Goal: Task Accomplishment & Management: Use online tool/utility

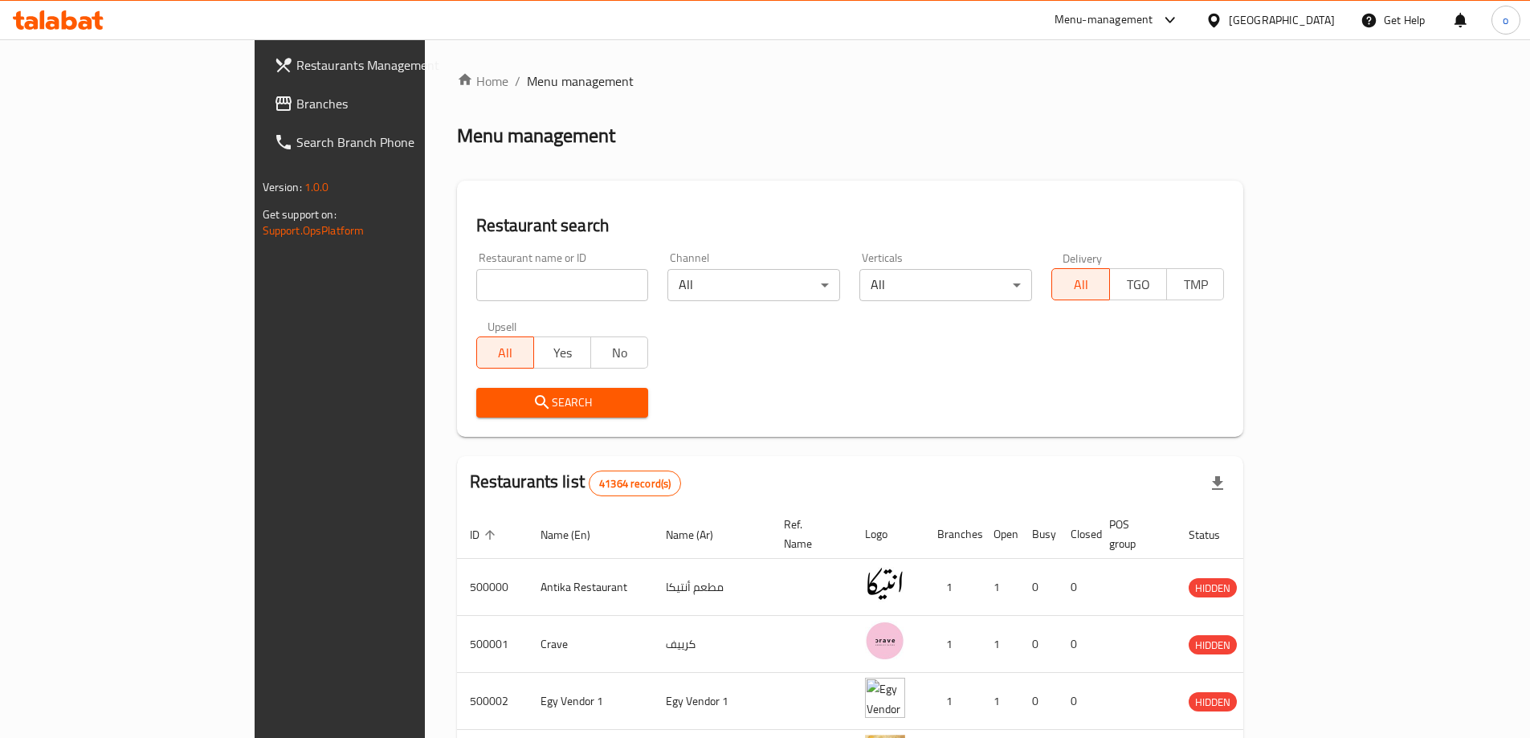
click at [1319, 27] on div "Egypt" at bounding box center [1282, 20] width 106 height 18
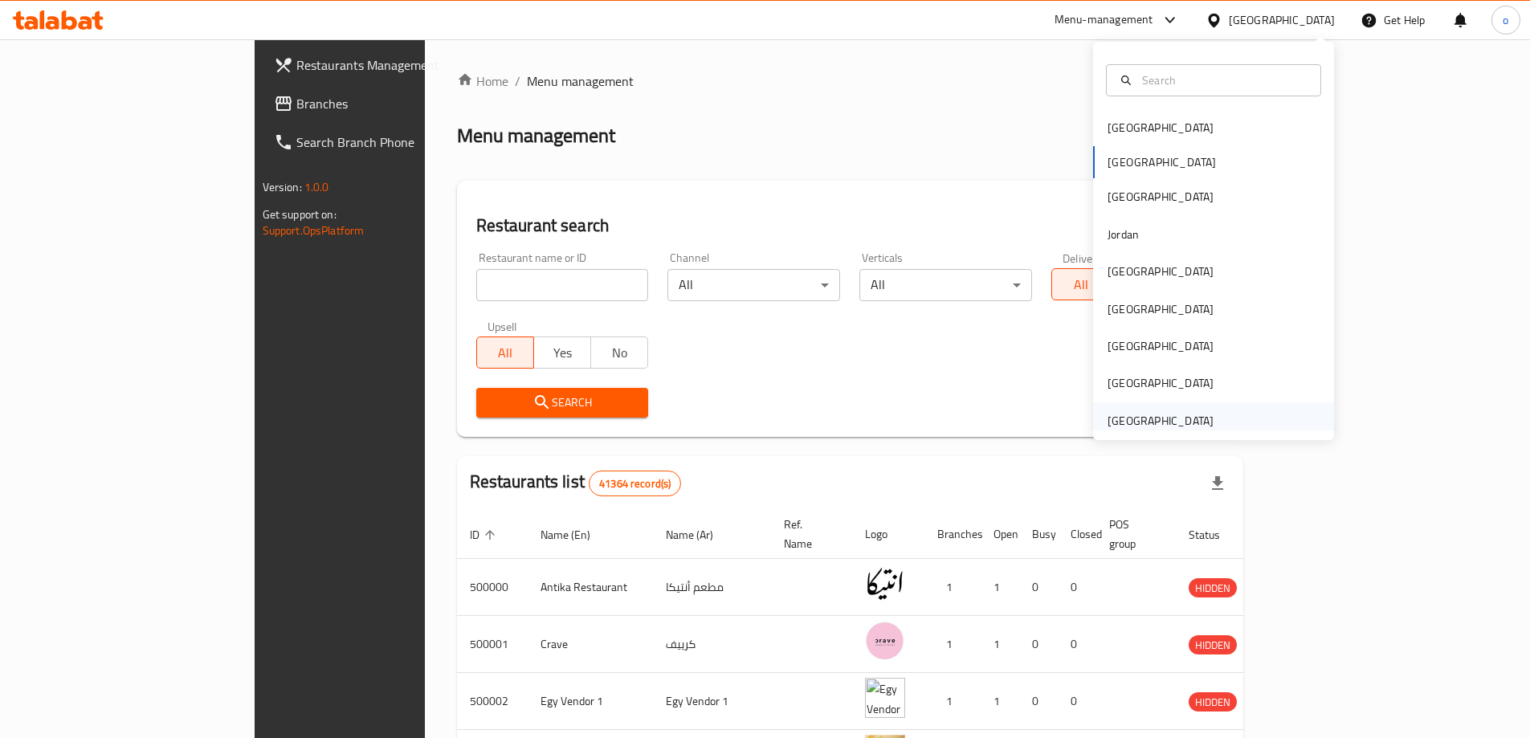
click at [1115, 414] on div "United Arab Emirates" at bounding box center [1160, 421] width 106 height 18
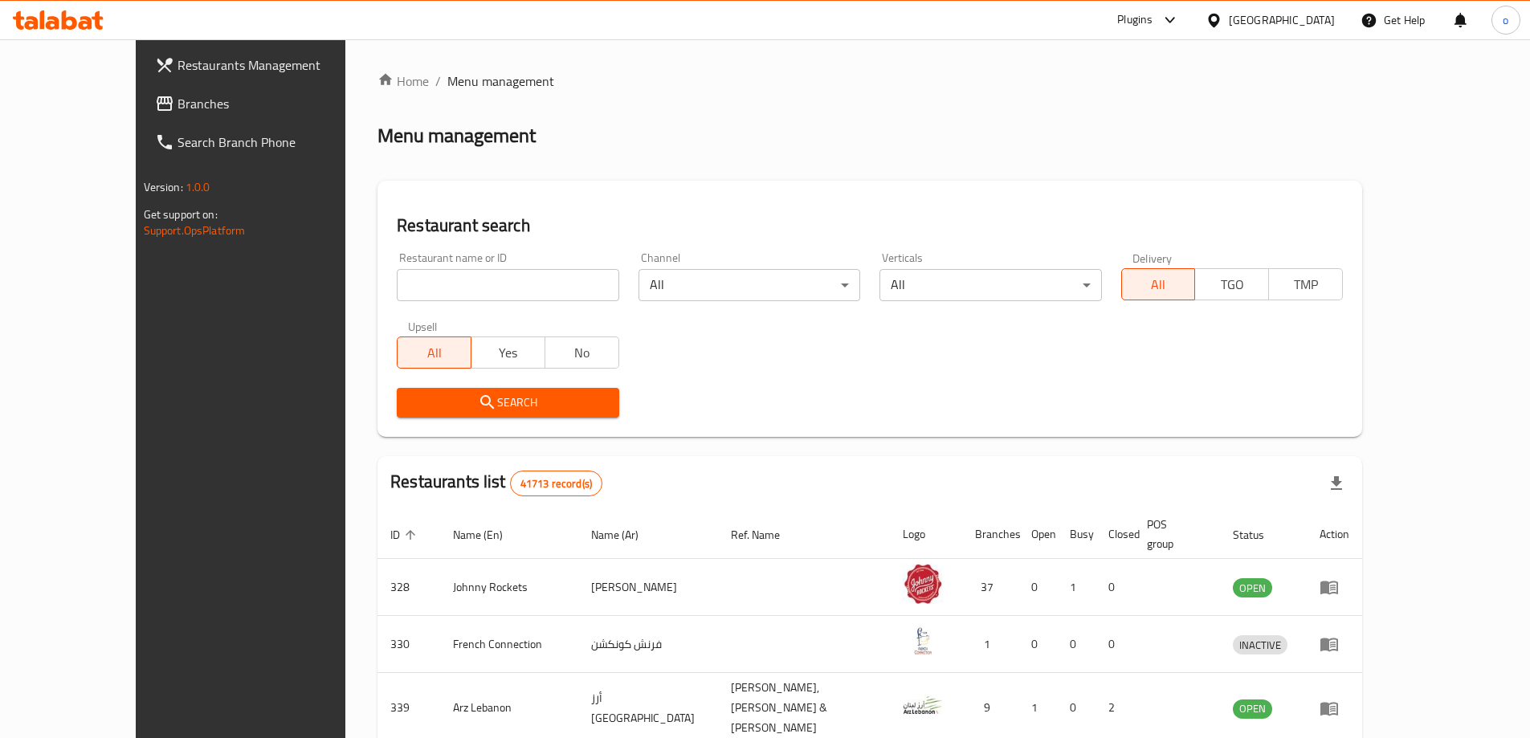
click at [177, 104] on span "Branches" at bounding box center [277, 103] width 201 height 19
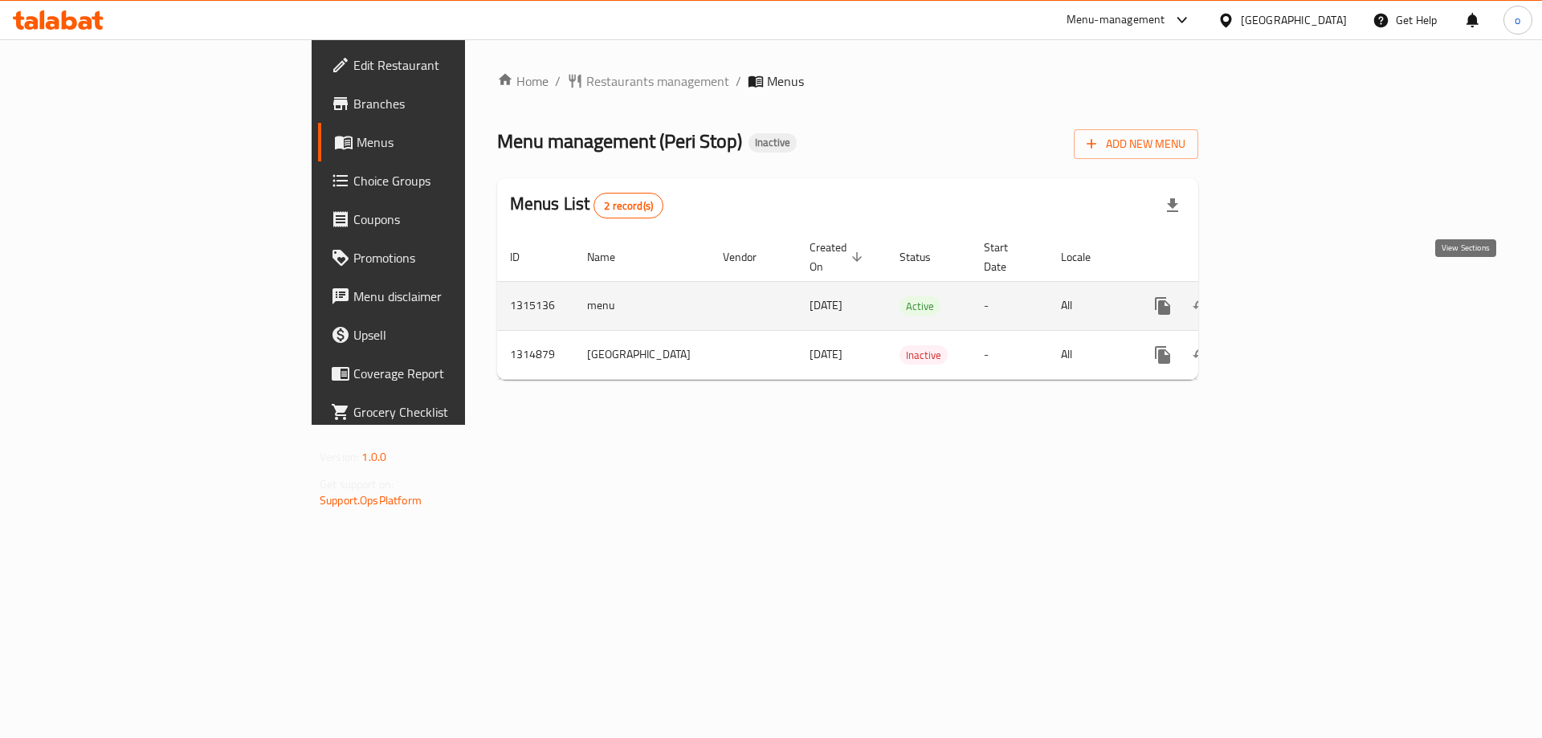
click at [1286, 299] on icon "enhanced table" at bounding box center [1278, 306] width 14 height 14
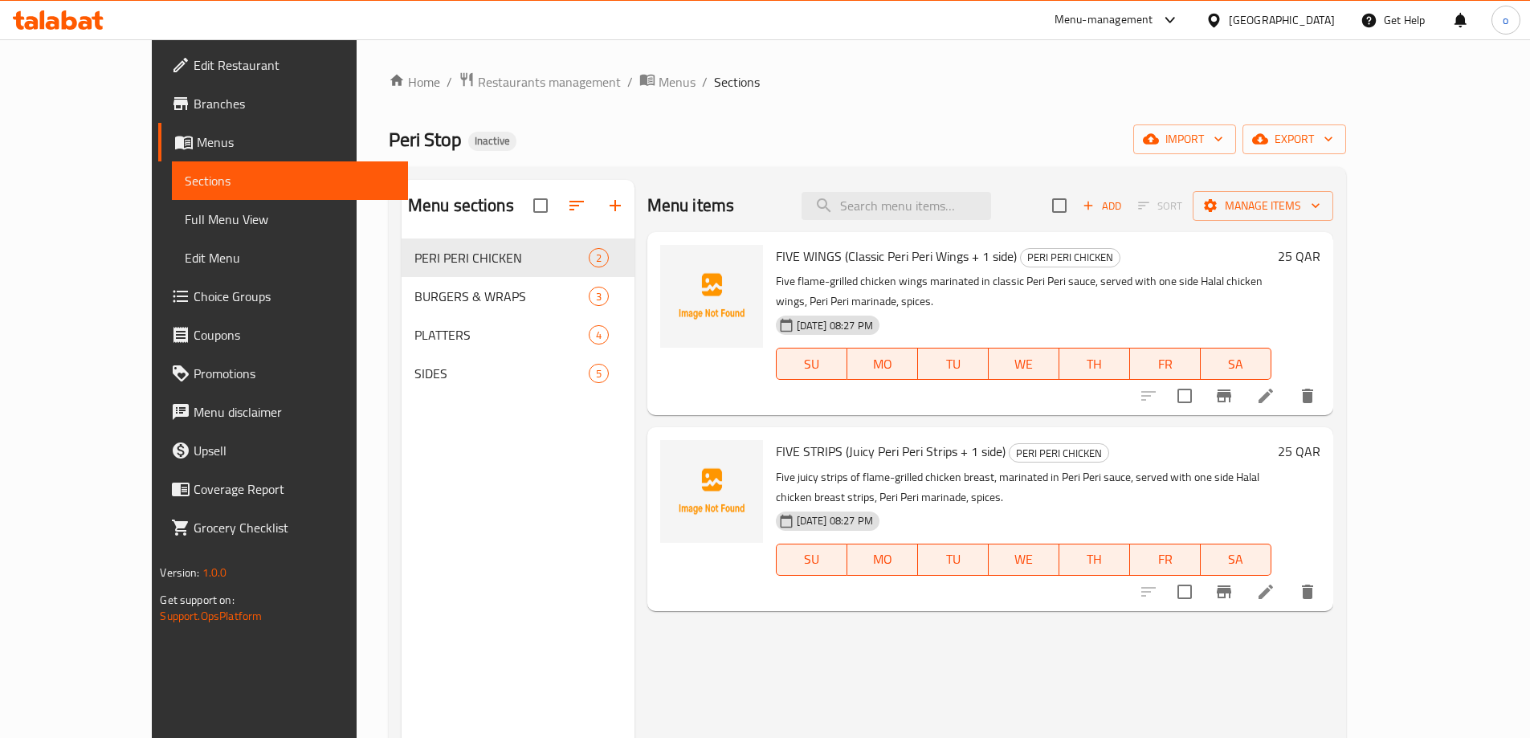
click at [431, 426] on div "Menu sections PERI PERI CHICKEN 2 BURGERS & WRAPS 3 PLATTERS 4 SIDES 5" at bounding box center [518, 549] width 233 height 738
click at [659, 82] on span "Menus" at bounding box center [677, 81] width 37 height 19
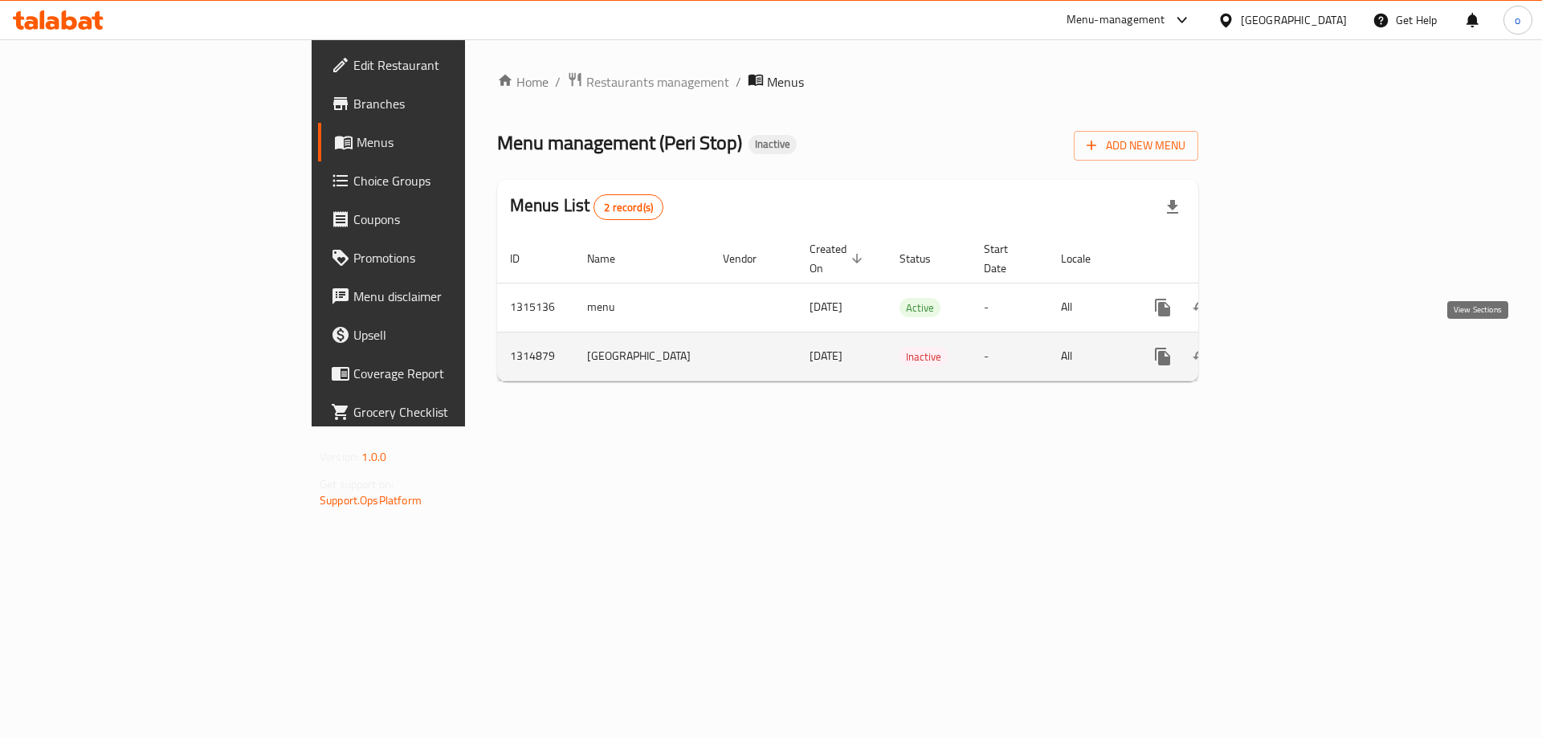
click at [1288, 354] on icon "enhanced table" at bounding box center [1278, 356] width 19 height 19
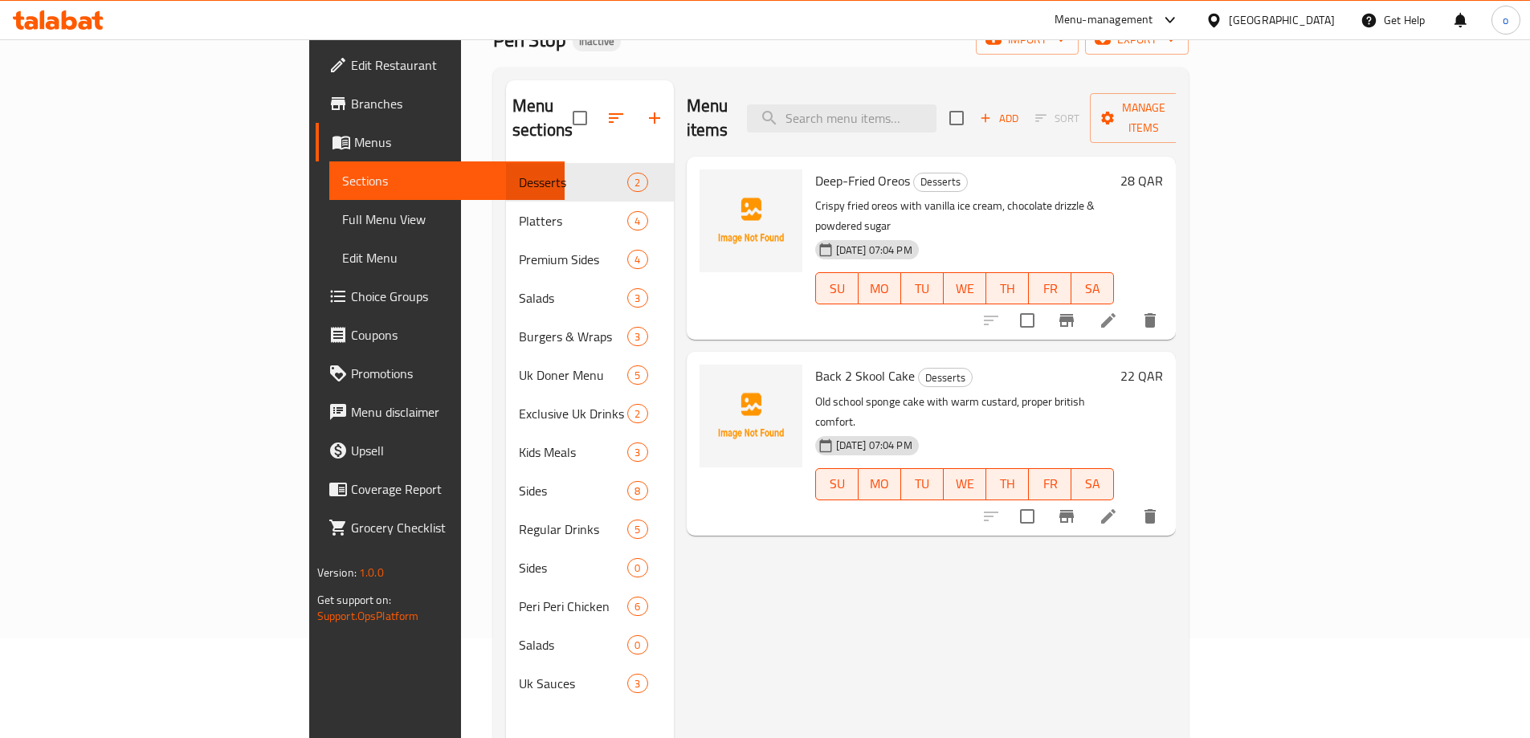
scroll to position [64, 0]
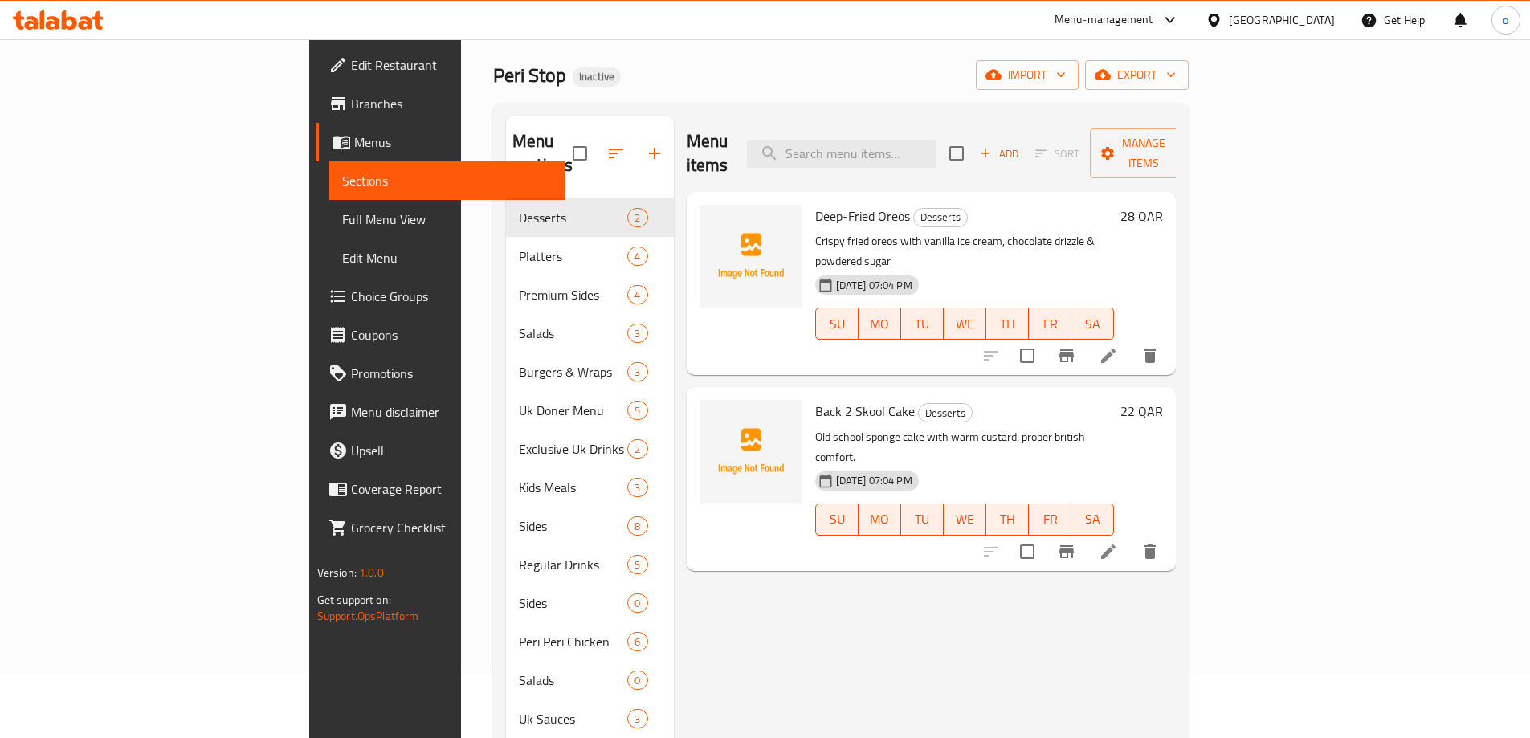
click at [354, 145] on span "Menus" at bounding box center [453, 142] width 198 height 19
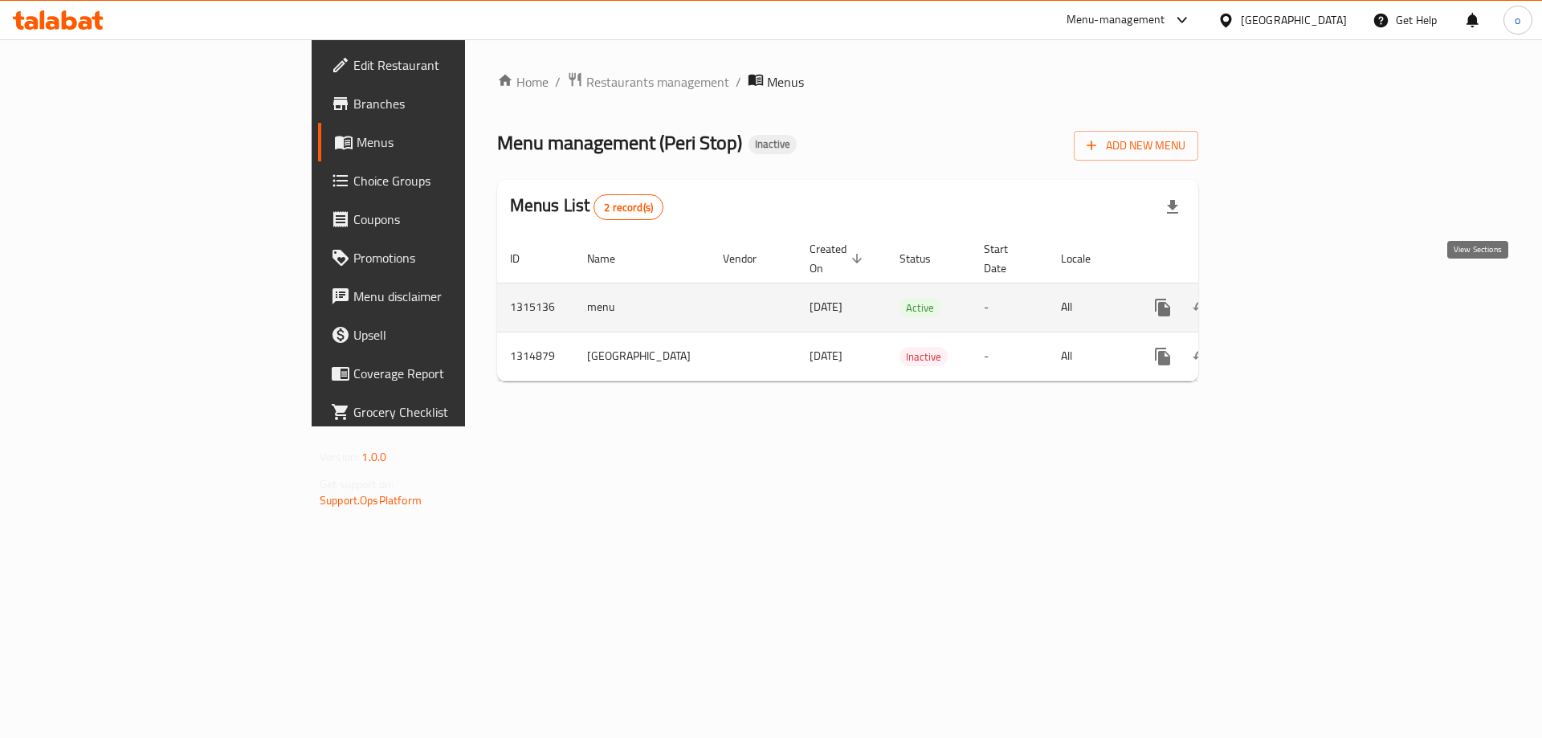
click at [1288, 298] on icon "enhanced table" at bounding box center [1278, 307] width 19 height 19
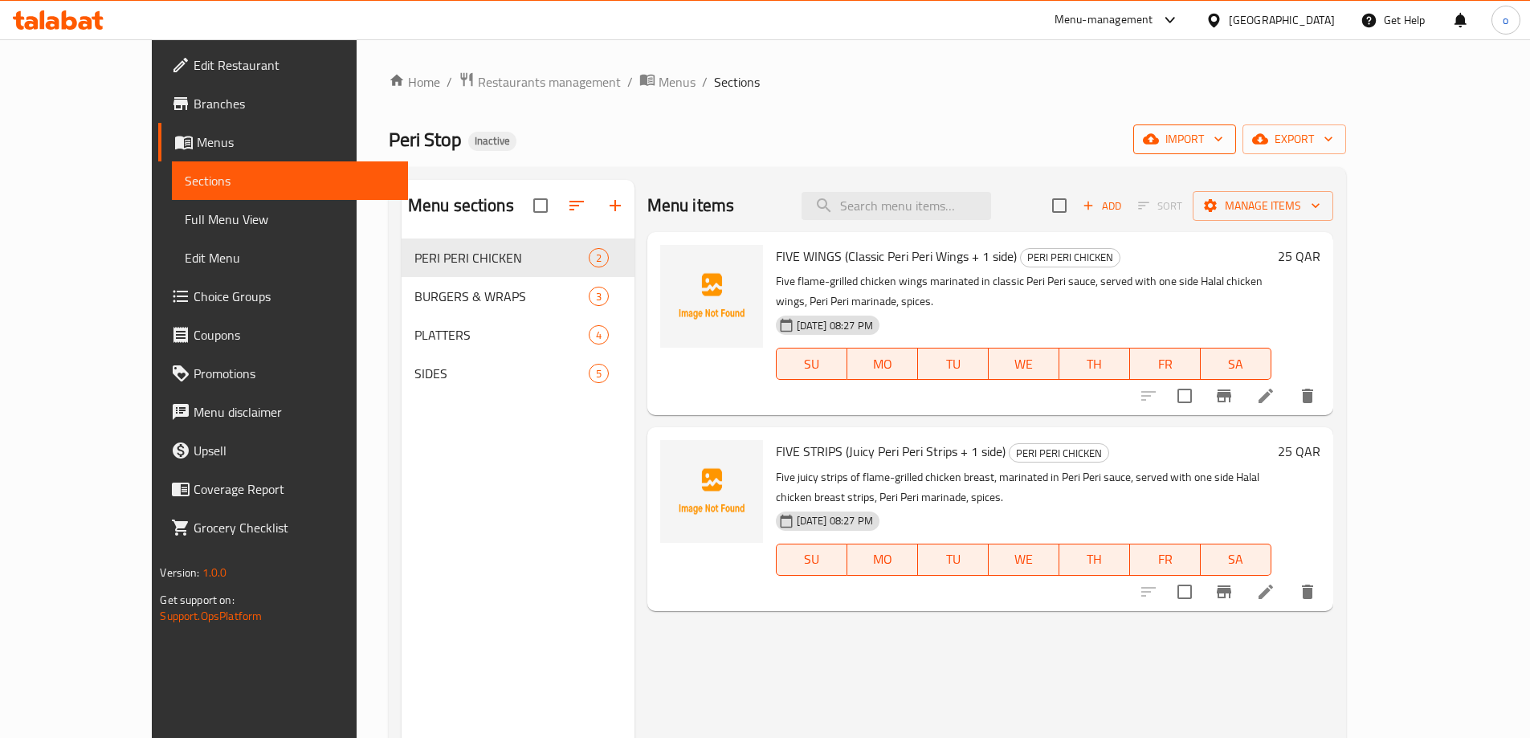
click at [1223, 136] on span "import" at bounding box center [1184, 139] width 77 height 20
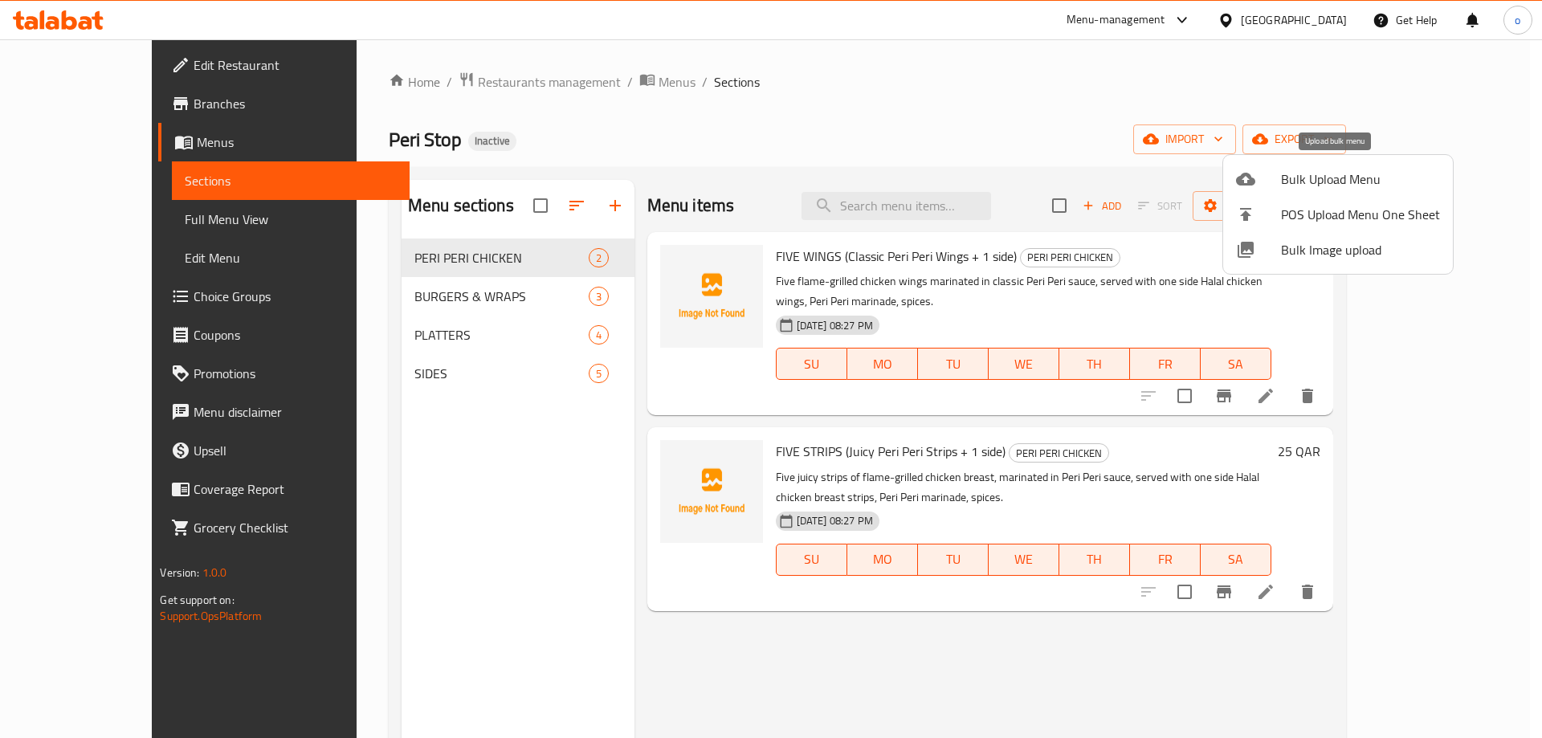
click at [1343, 180] on span "Bulk Upload Menu" at bounding box center [1360, 178] width 159 height 19
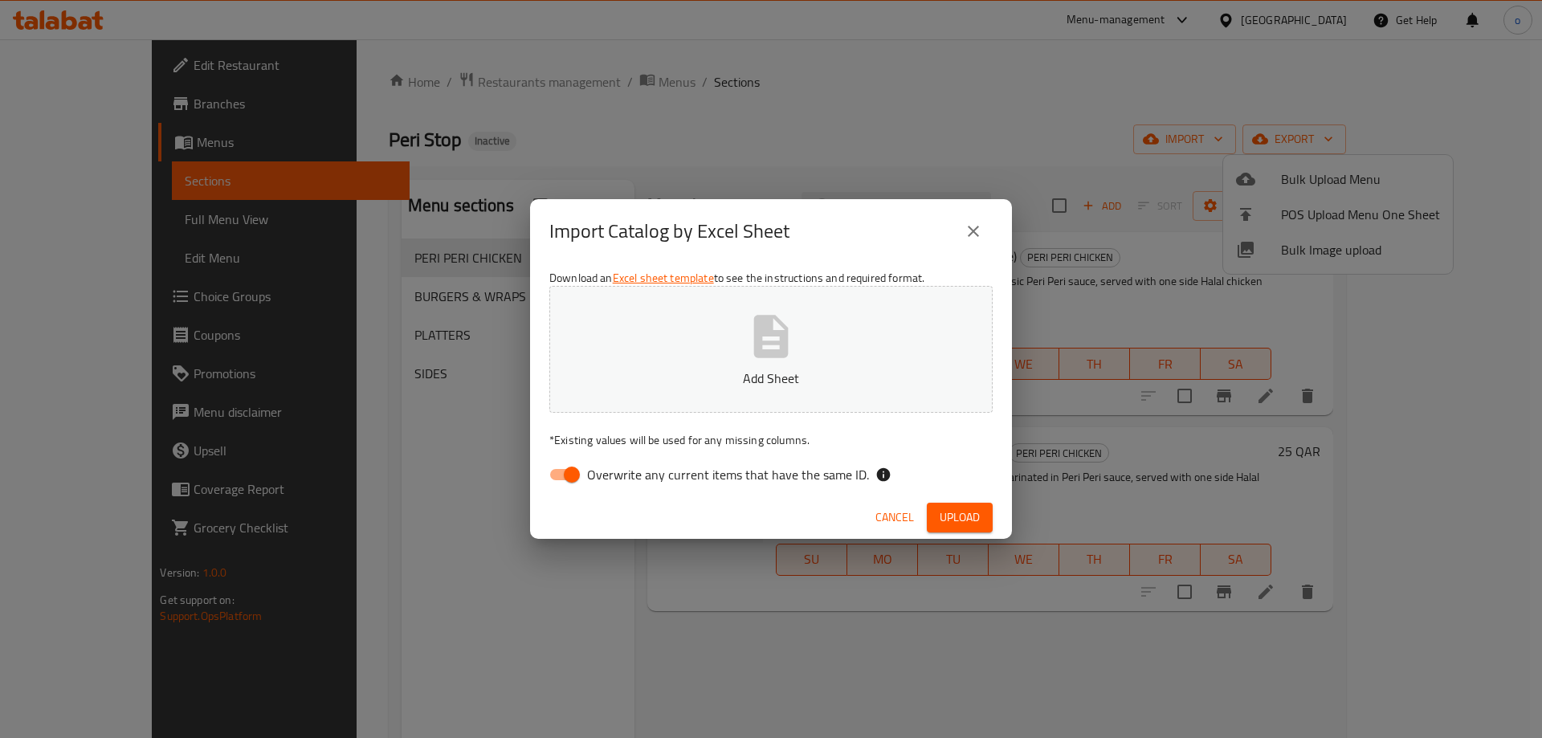
click at [565, 475] on input "Overwrite any current items that have the same ID." at bounding box center [572, 474] width 92 height 31
checkbox input "false"
click at [767, 382] on p "Add Sheet" at bounding box center [771, 378] width 394 height 19
click at [953, 512] on span "Upload" at bounding box center [960, 518] width 40 height 20
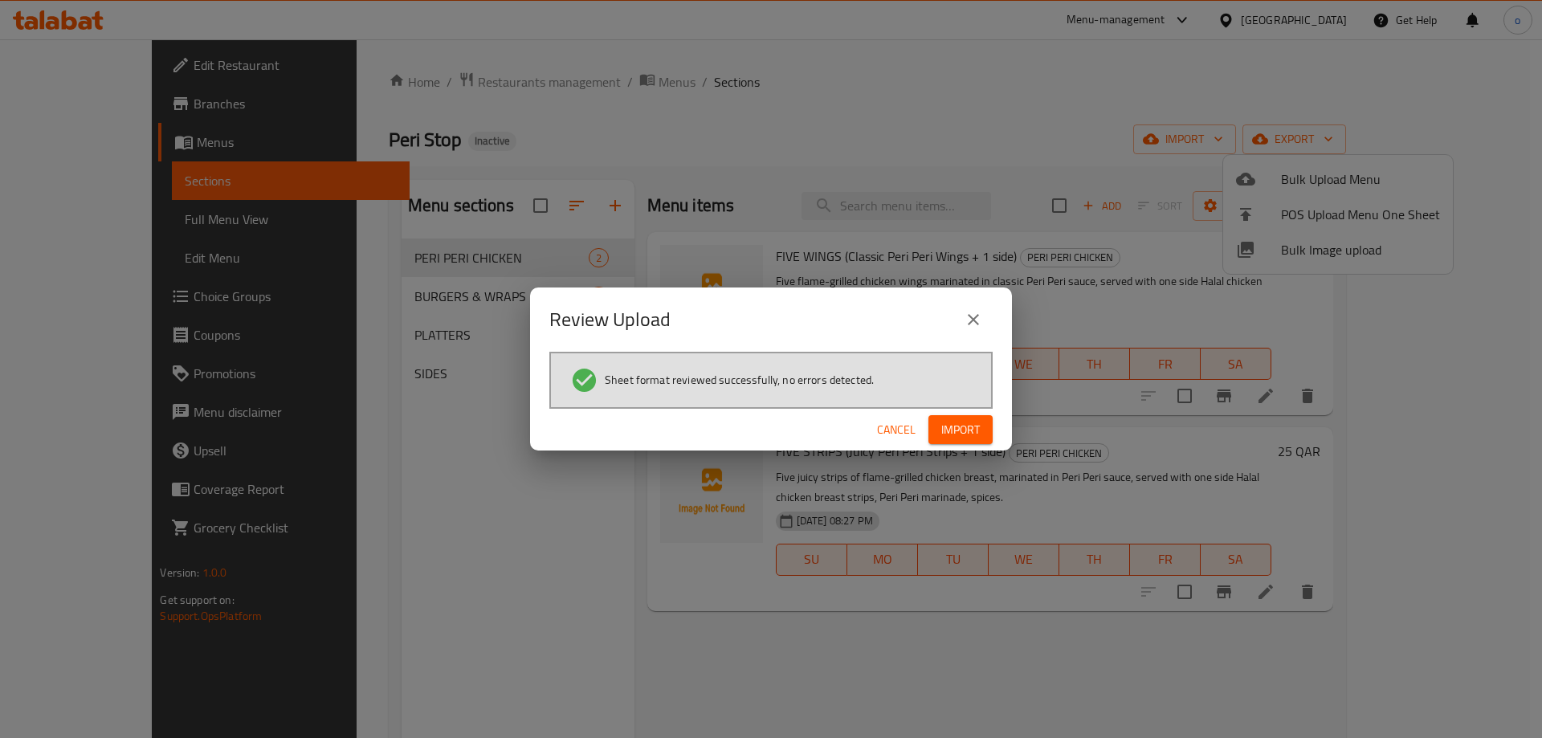
click at [975, 423] on span "Import" at bounding box center [960, 430] width 39 height 20
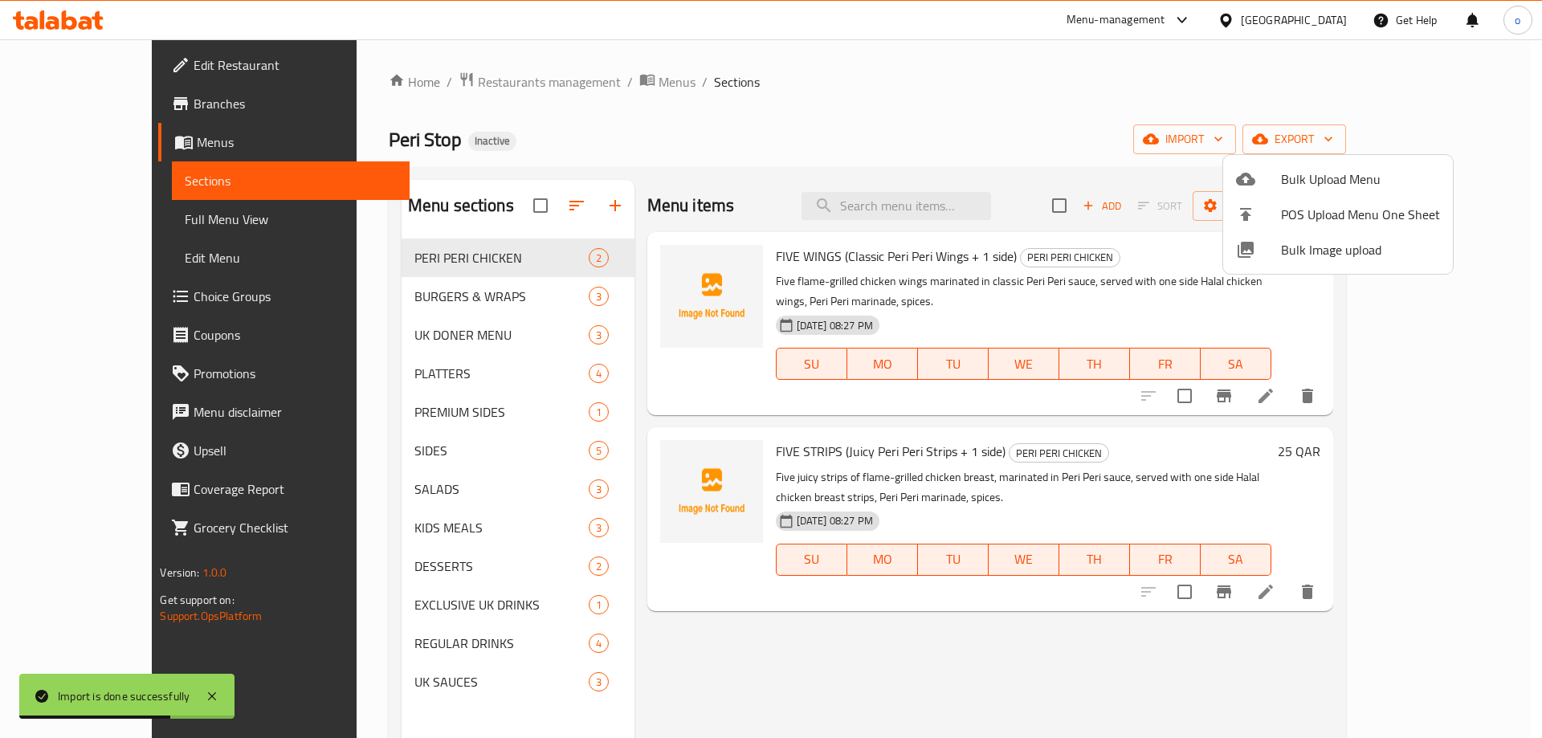
click at [73, 218] on div at bounding box center [771, 369] width 1542 height 738
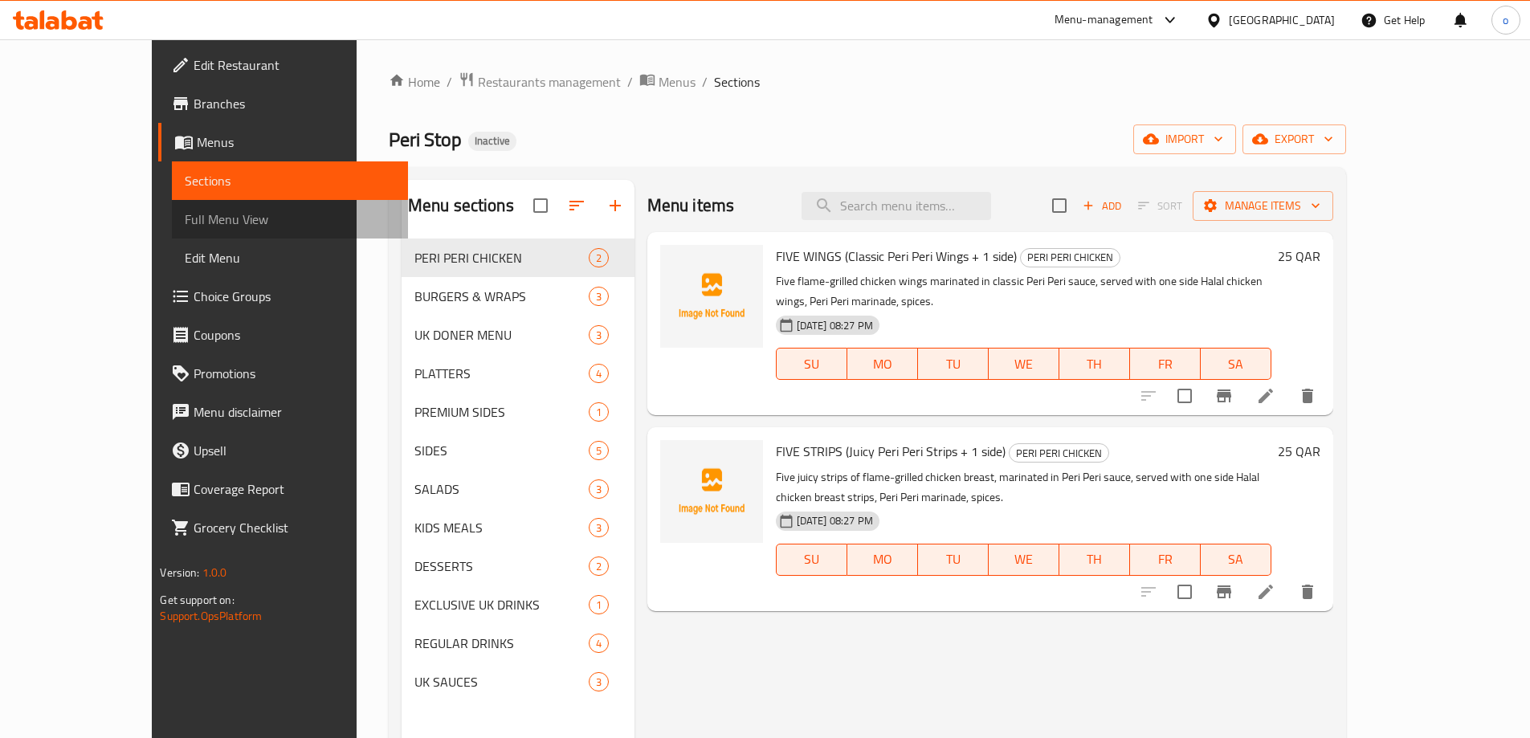
click at [185, 218] on span "Full Menu View" at bounding box center [290, 219] width 210 height 19
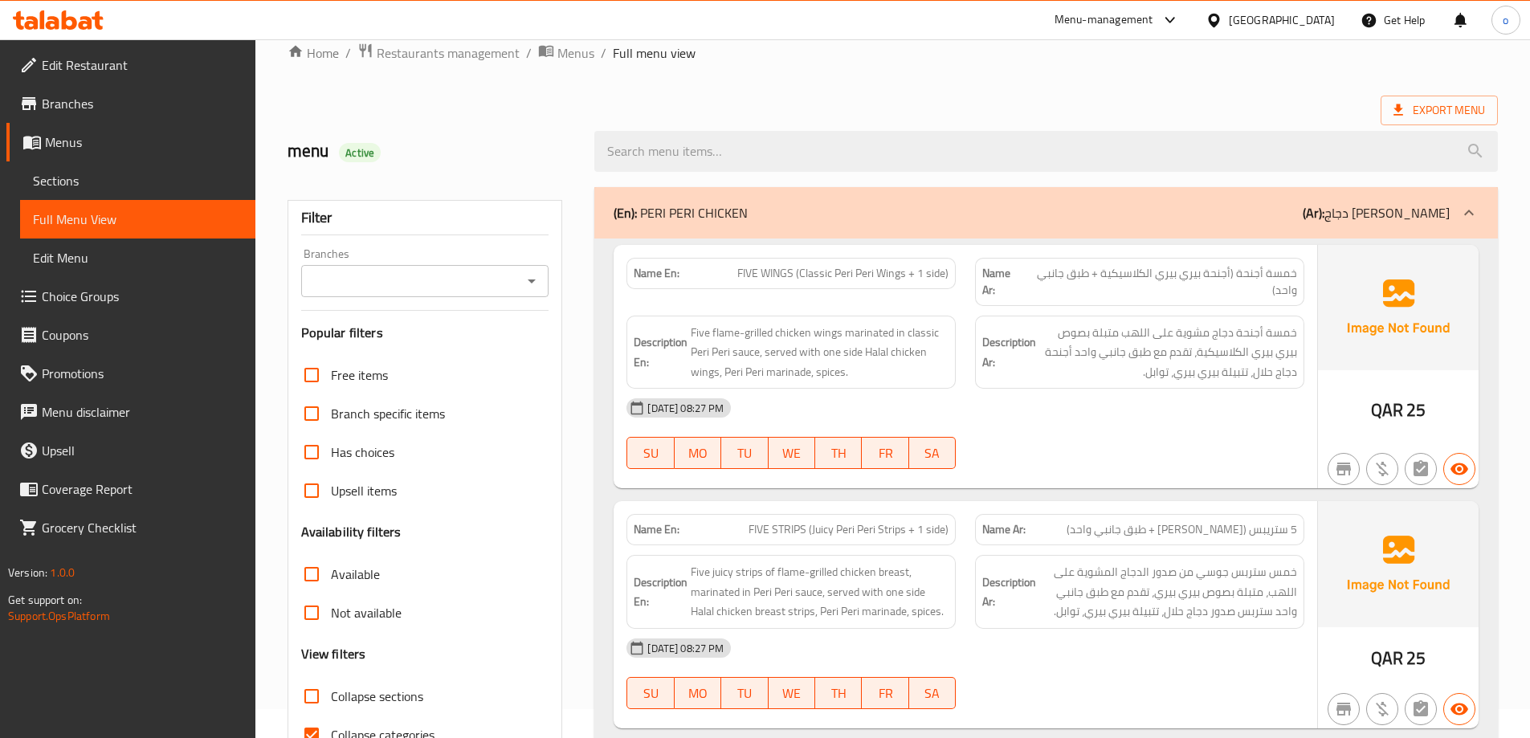
scroll to position [80, 0]
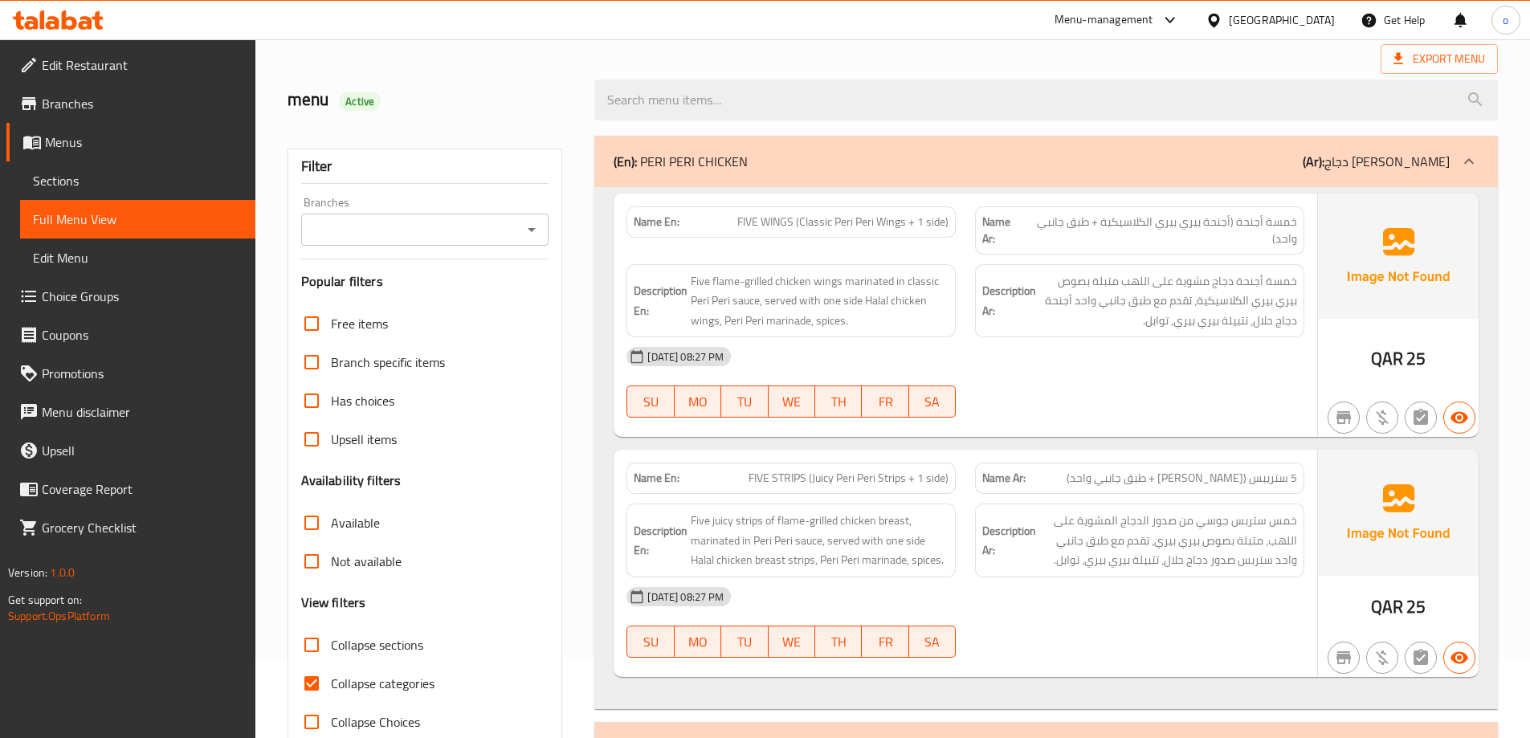
click at [1463, 161] on icon at bounding box center [1468, 161] width 19 height 19
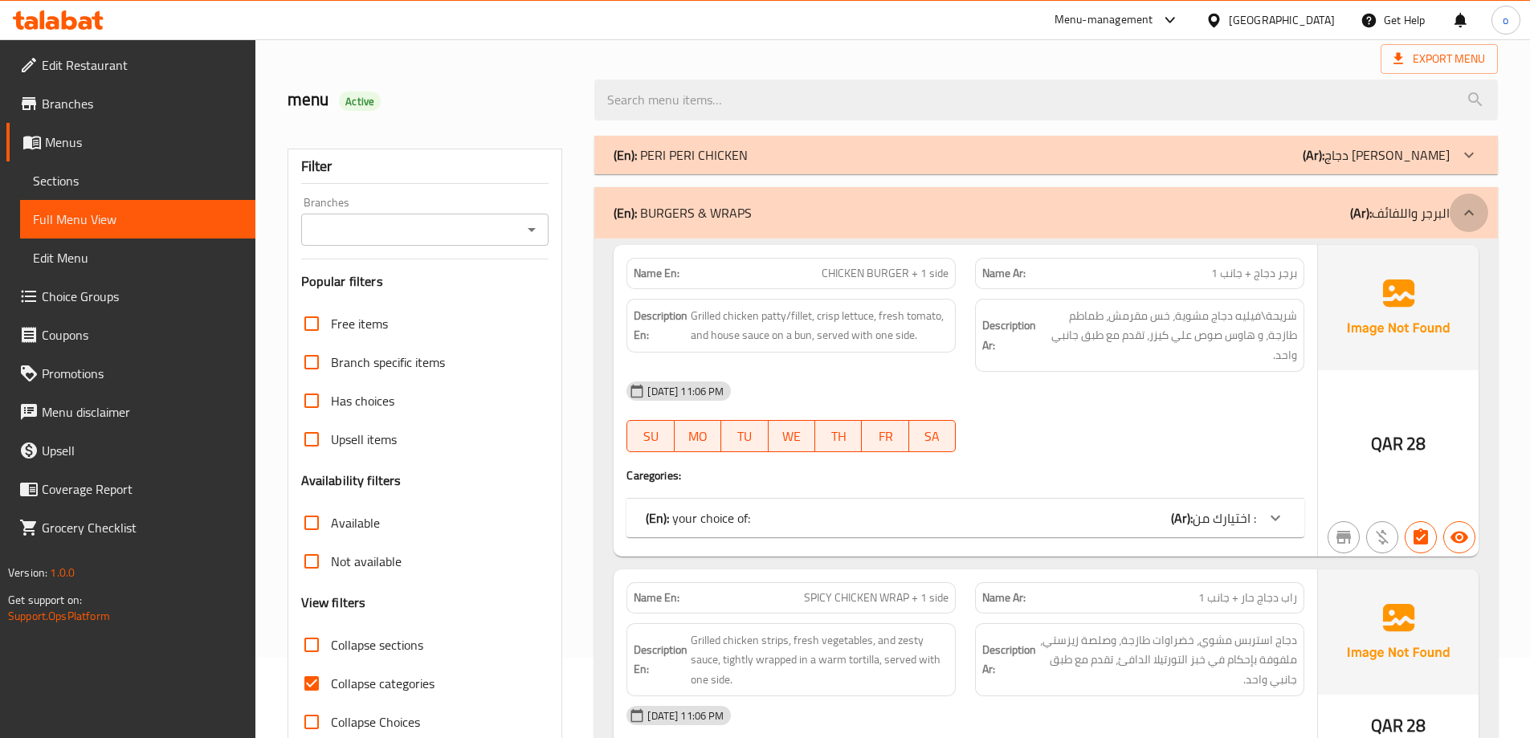
click at [1471, 210] on icon at bounding box center [1468, 212] width 19 height 19
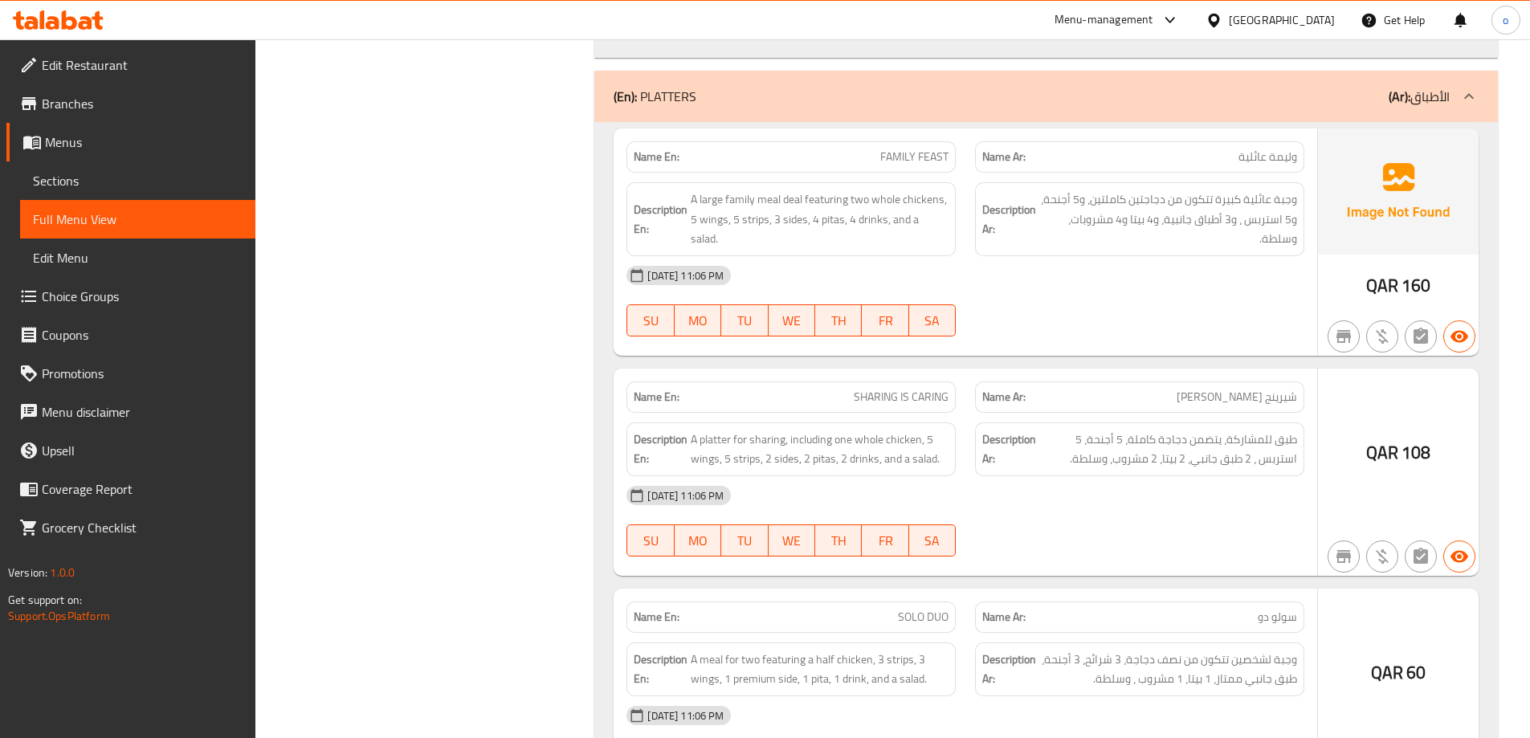
scroll to position [964, 0]
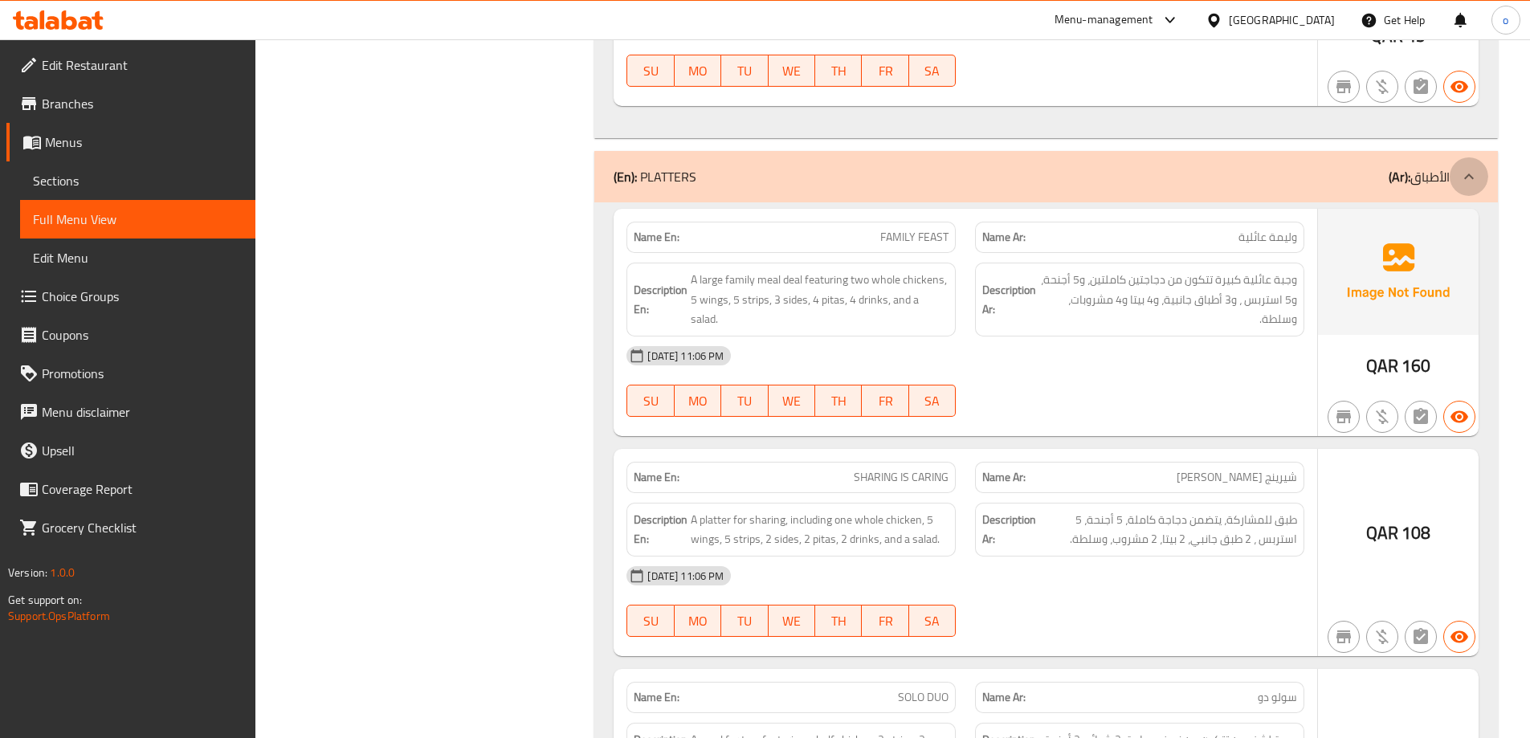
click at [1472, 171] on icon at bounding box center [1468, 176] width 19 height 19
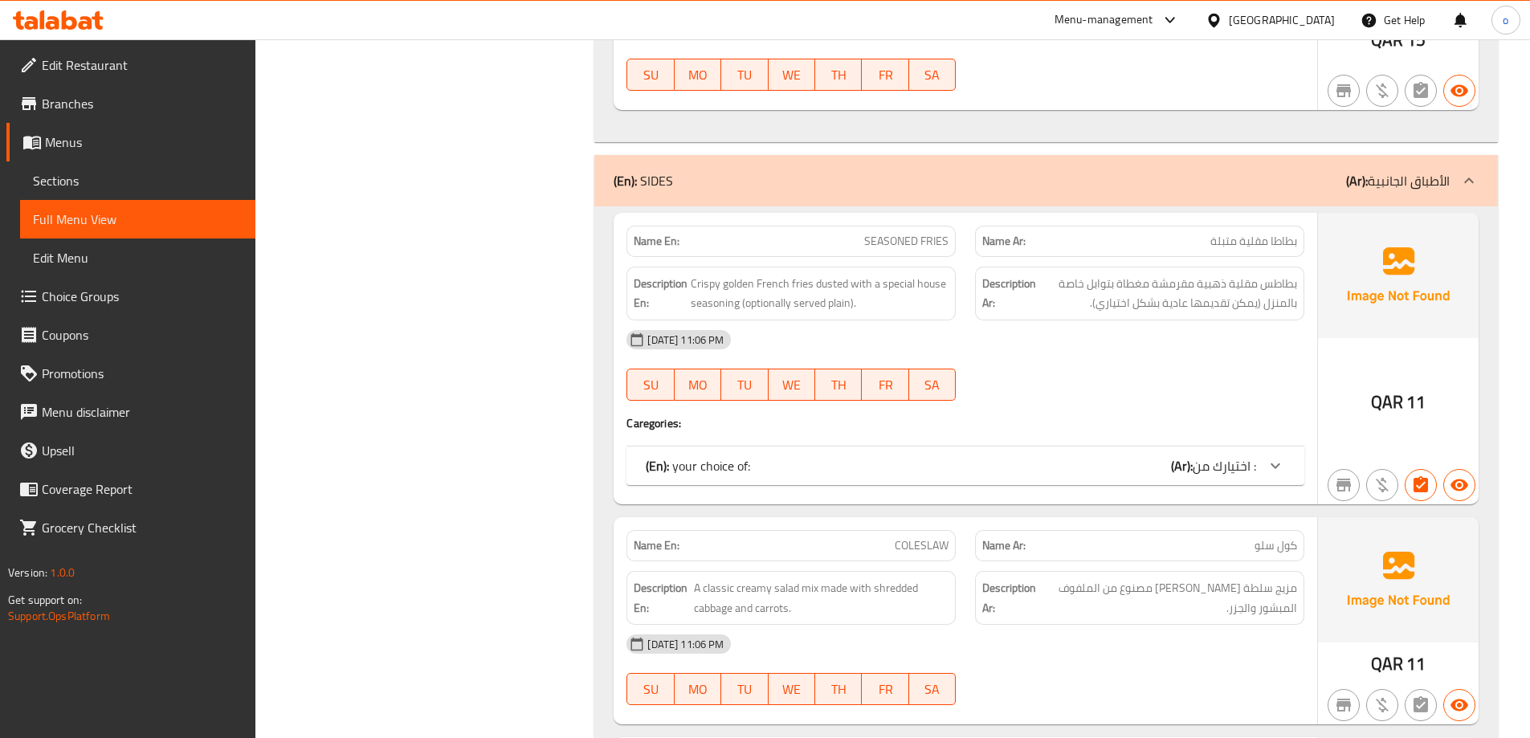
scroll to position [1365, 0]
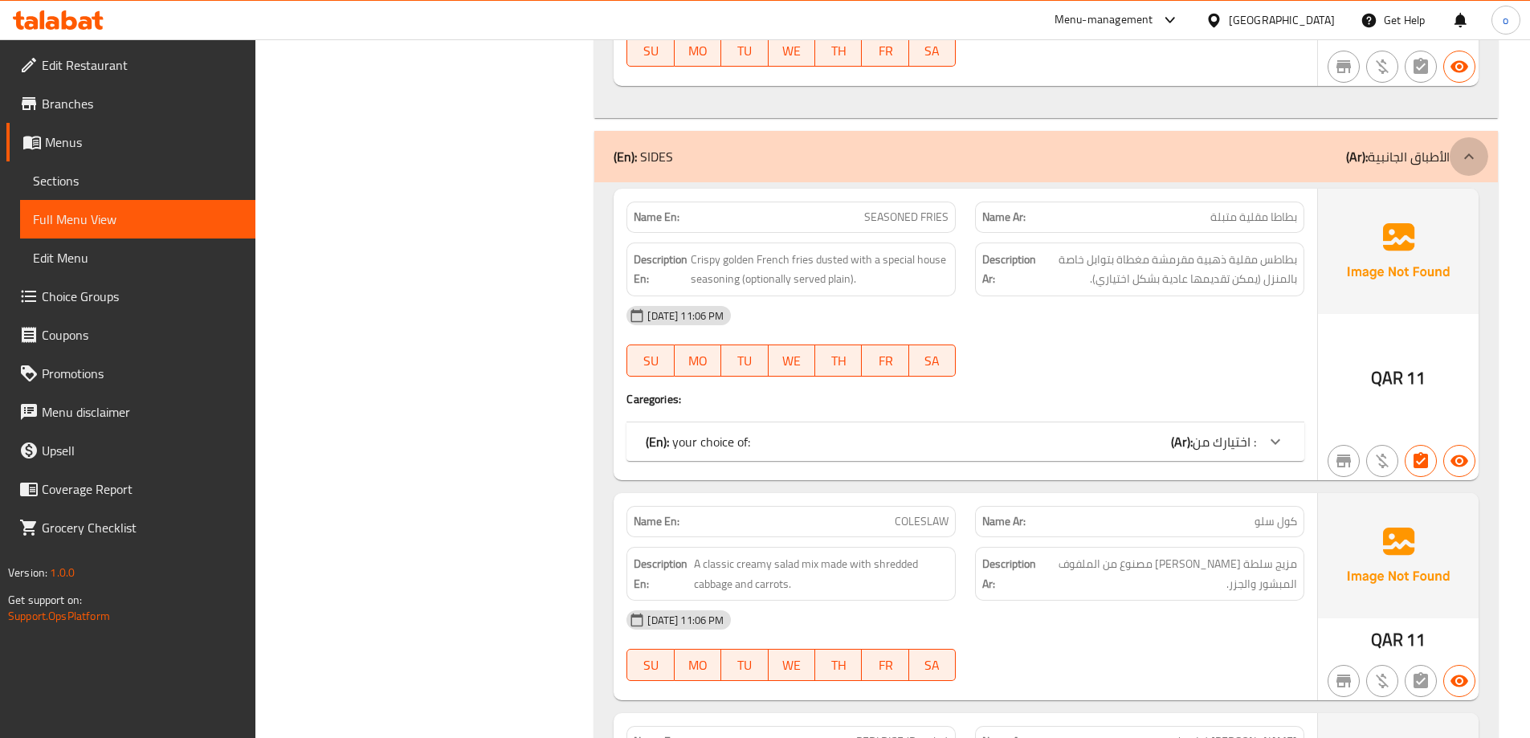
click at [1473, 152] on icon at bounding box center [1468, 156] width 19 height 19
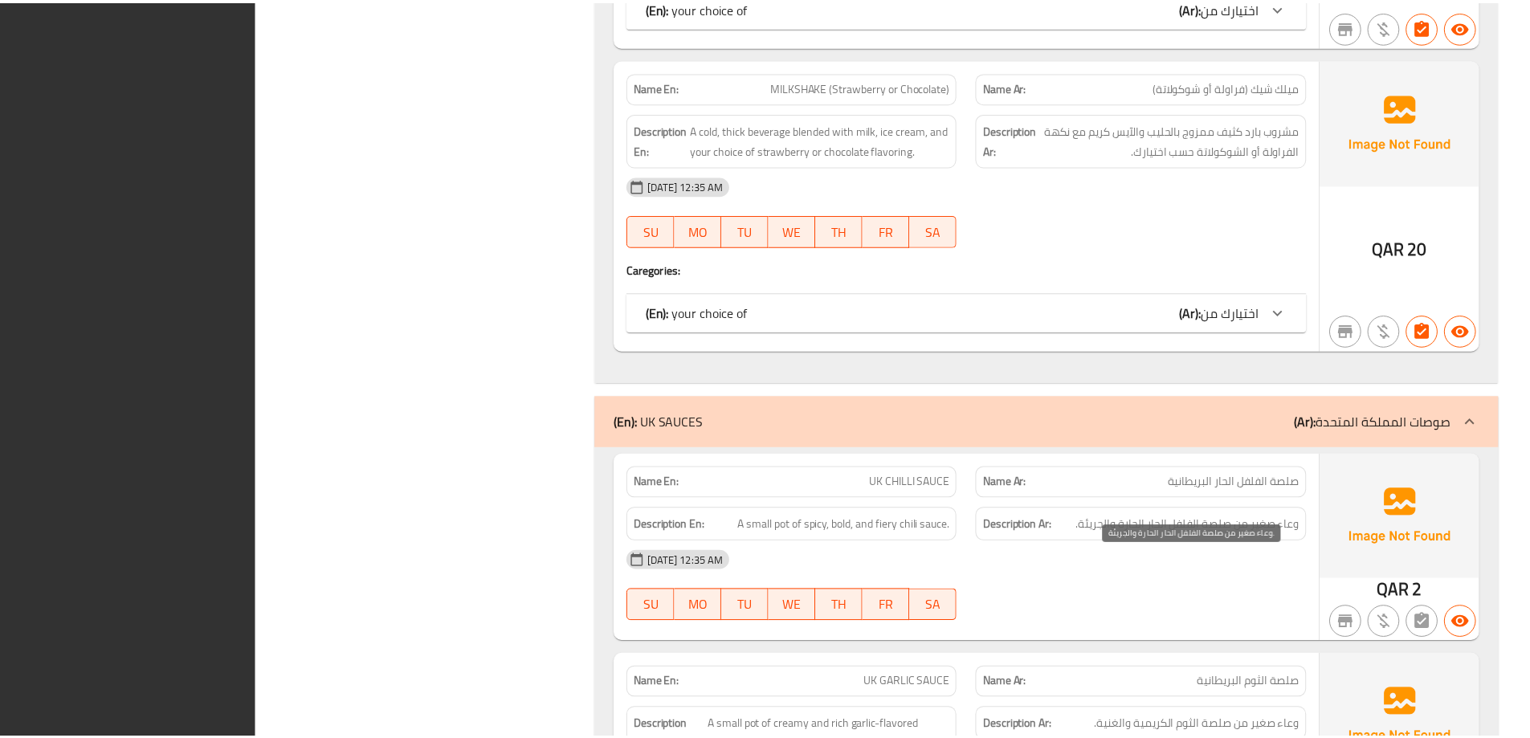
scroll to position [5021, 0]
